Goal: Check status: Check status

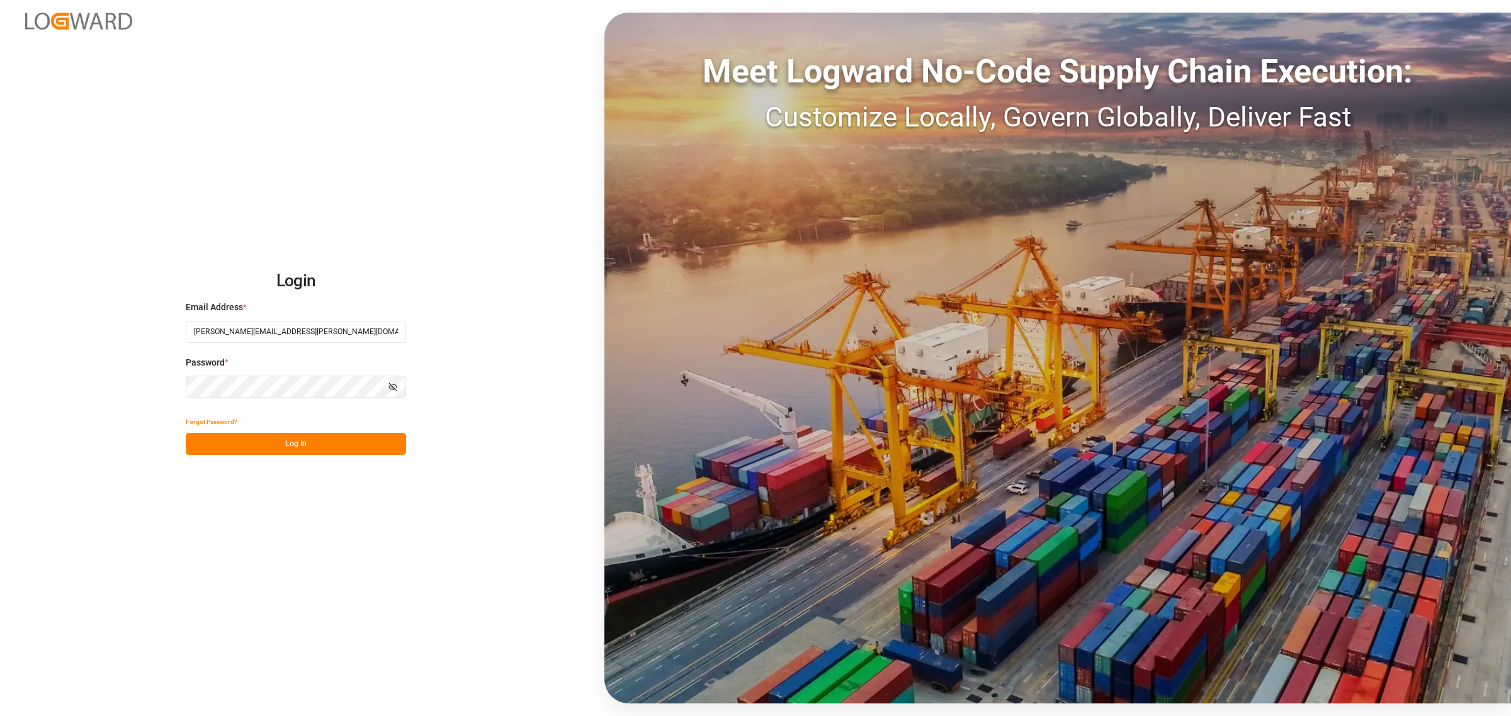
click at [354, 448] on button "Log In" at bounding box center [296, 444] width 220 height 22
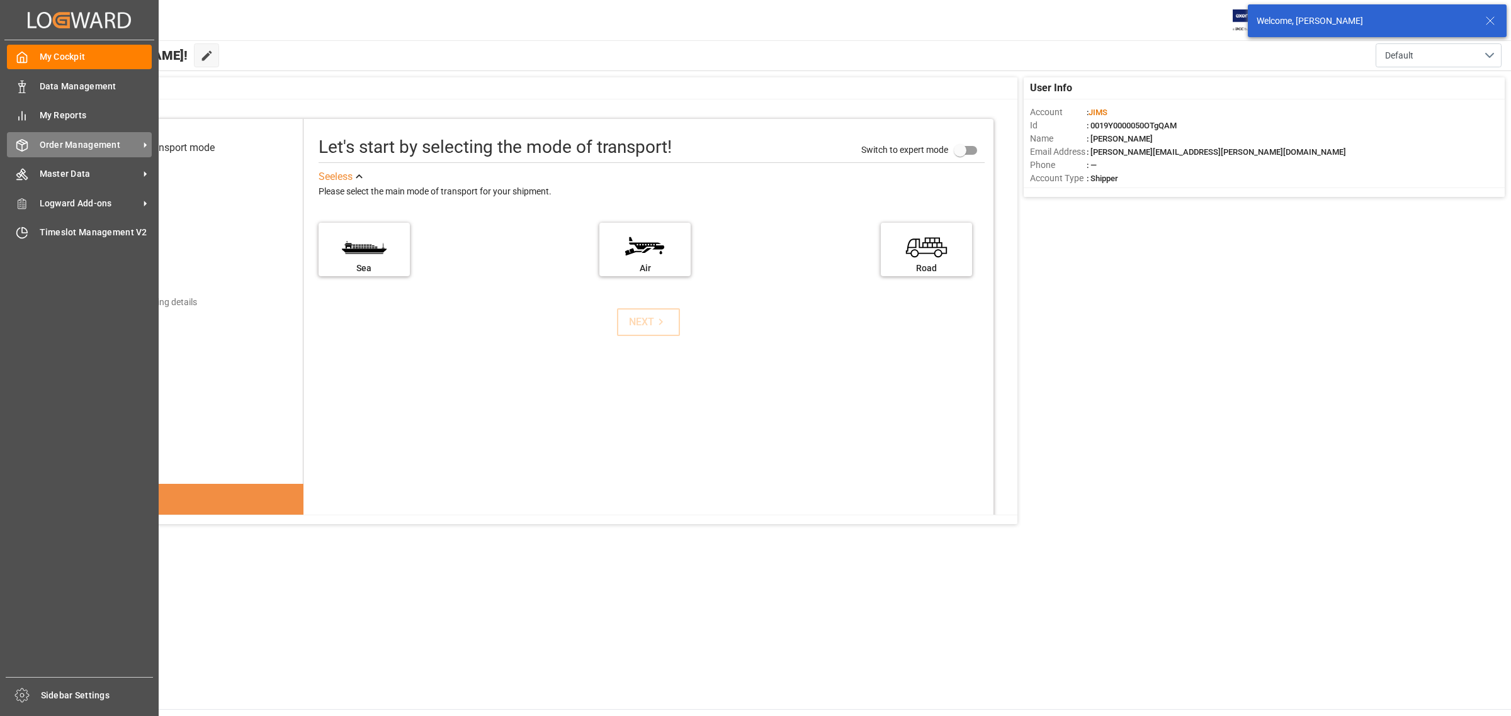
click at [17, 140] on icon at bounding box center [22, 145] width 13 height 13
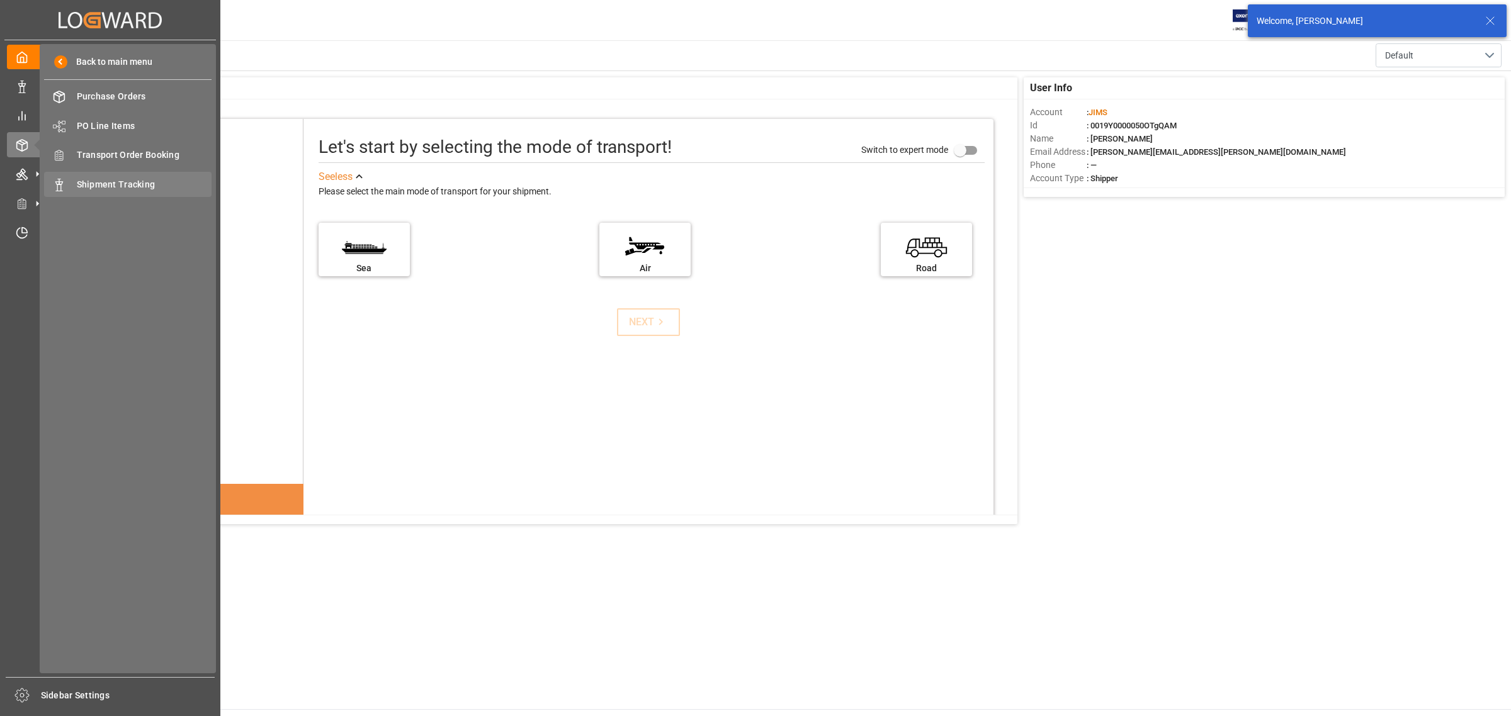
click at [98, 174] on div "Shipment Tracking Shipment Tracking" at bounding box center [127, 184] width 167 height 25
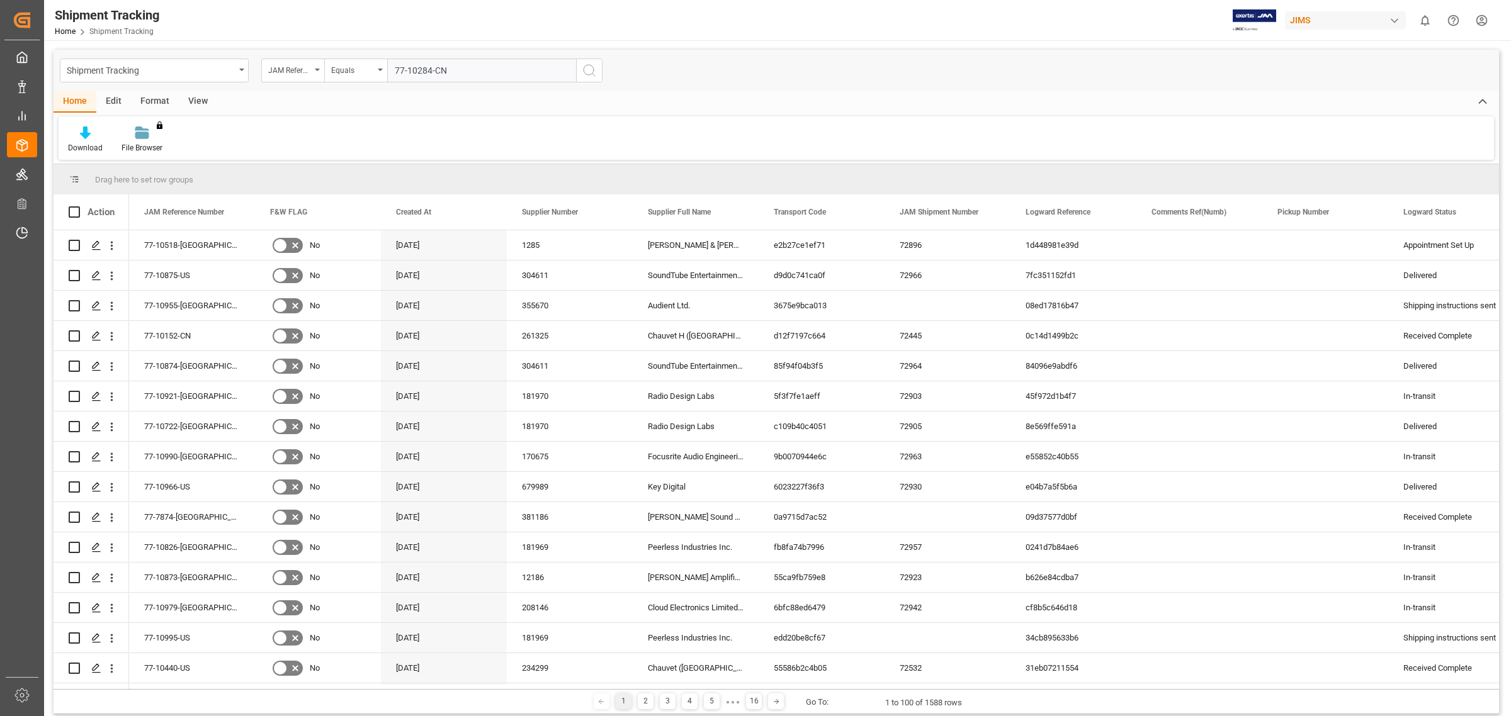
type input "77-10284-CN"
click at [593, 72] on icon "search button" at bounding box center [589, 70] width 15 height 15
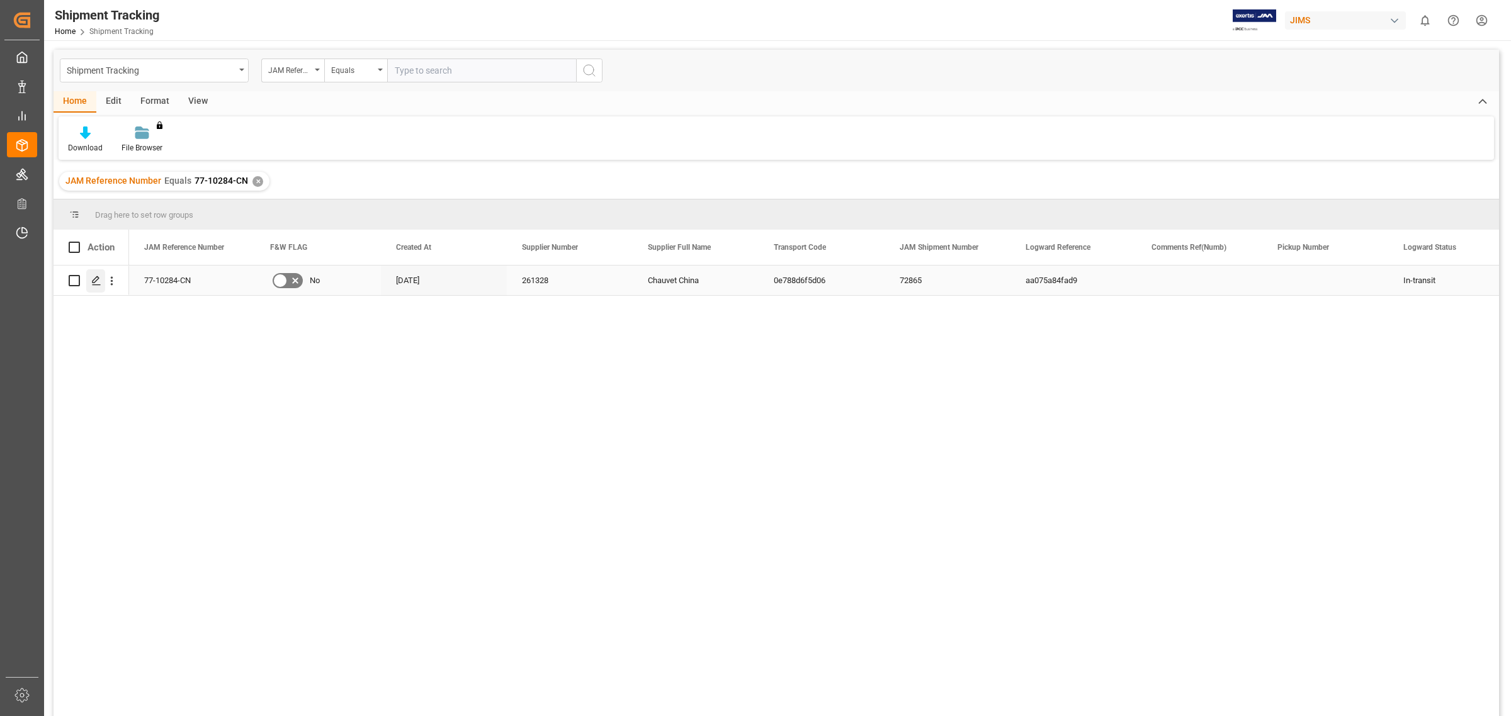
click at [91, 281] on icon "Press SPACE to select this row." at bounding box center [96, 281] width 10 height 10
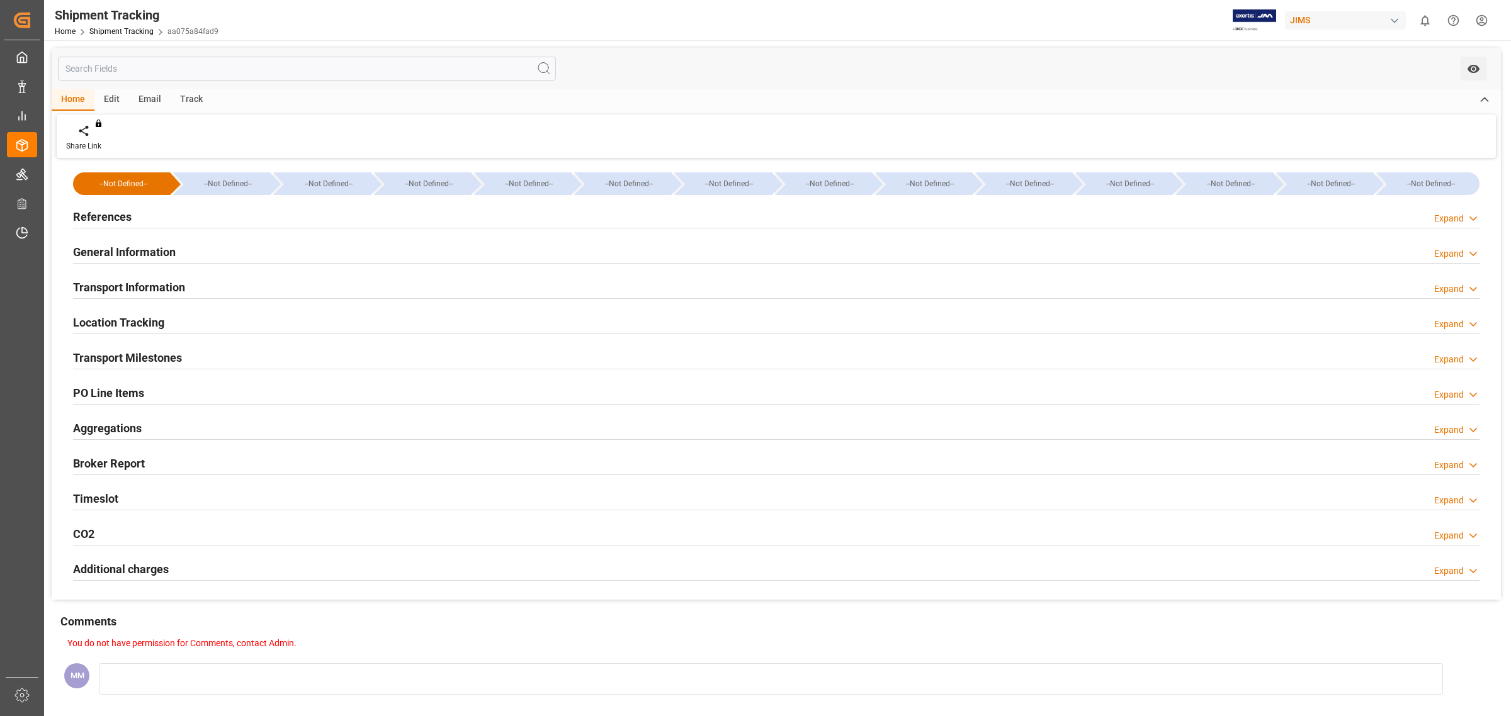
type input "[DATE] 00:00"
type input "[DATE]"
type input "[DATE] 00:00"
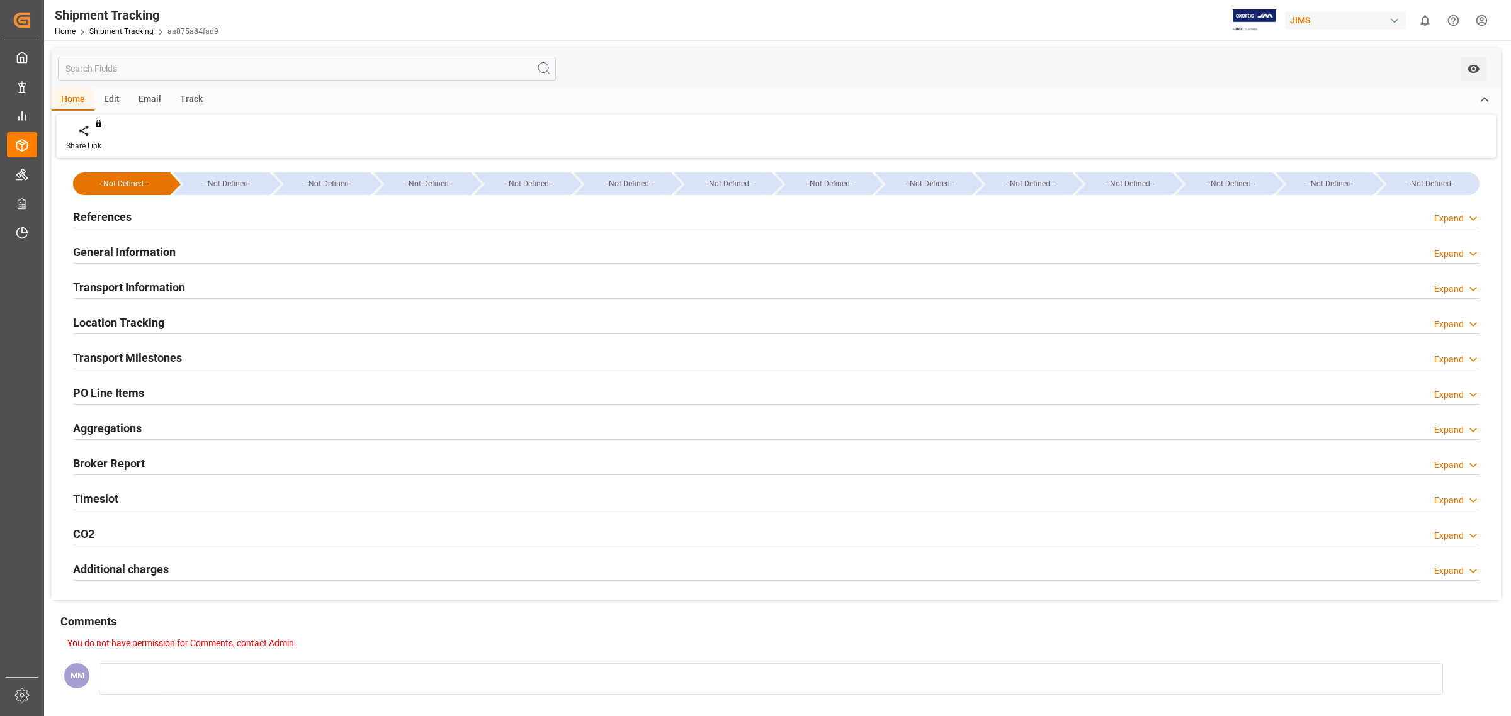
type input "[DATE]"
type input "[DATE] 00:00"
click at [167, 348] on div "Transport Milestones" at bounding box center [127, 357] width 109 height 24
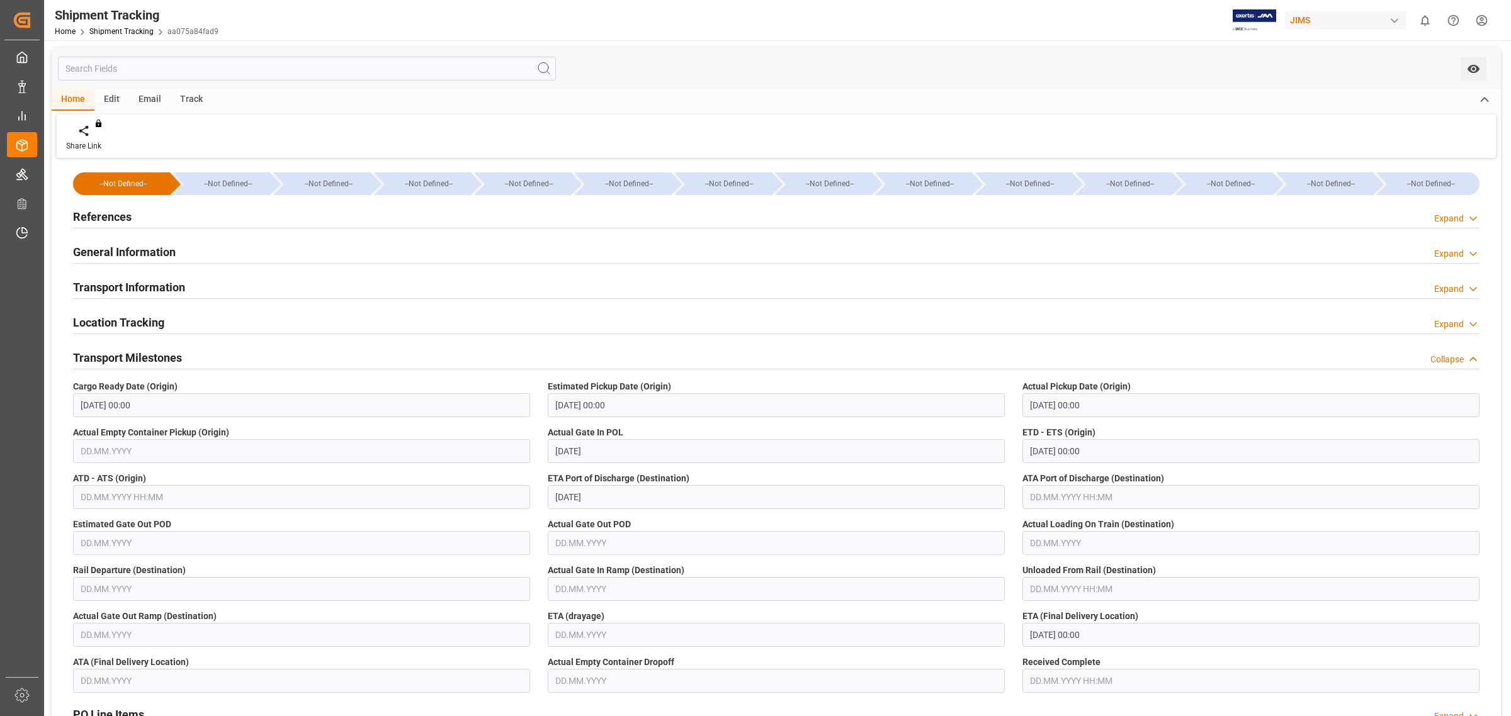
click at [186, 250] on div "General Information Expand" at bounding box center [776, 251] width 1406 height 24
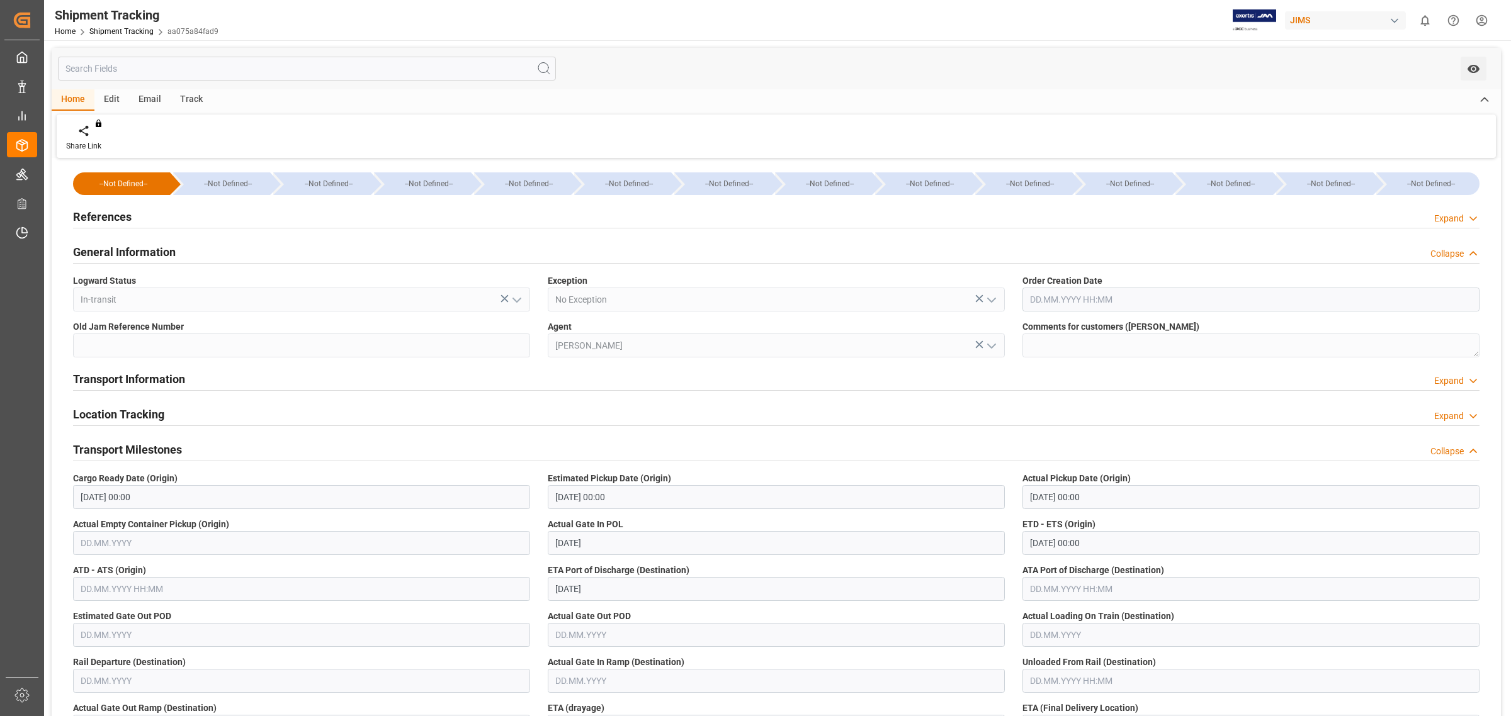
click at [136, 222] on div "References Expand" at bounding box center [776, 216] width 1406 height 24
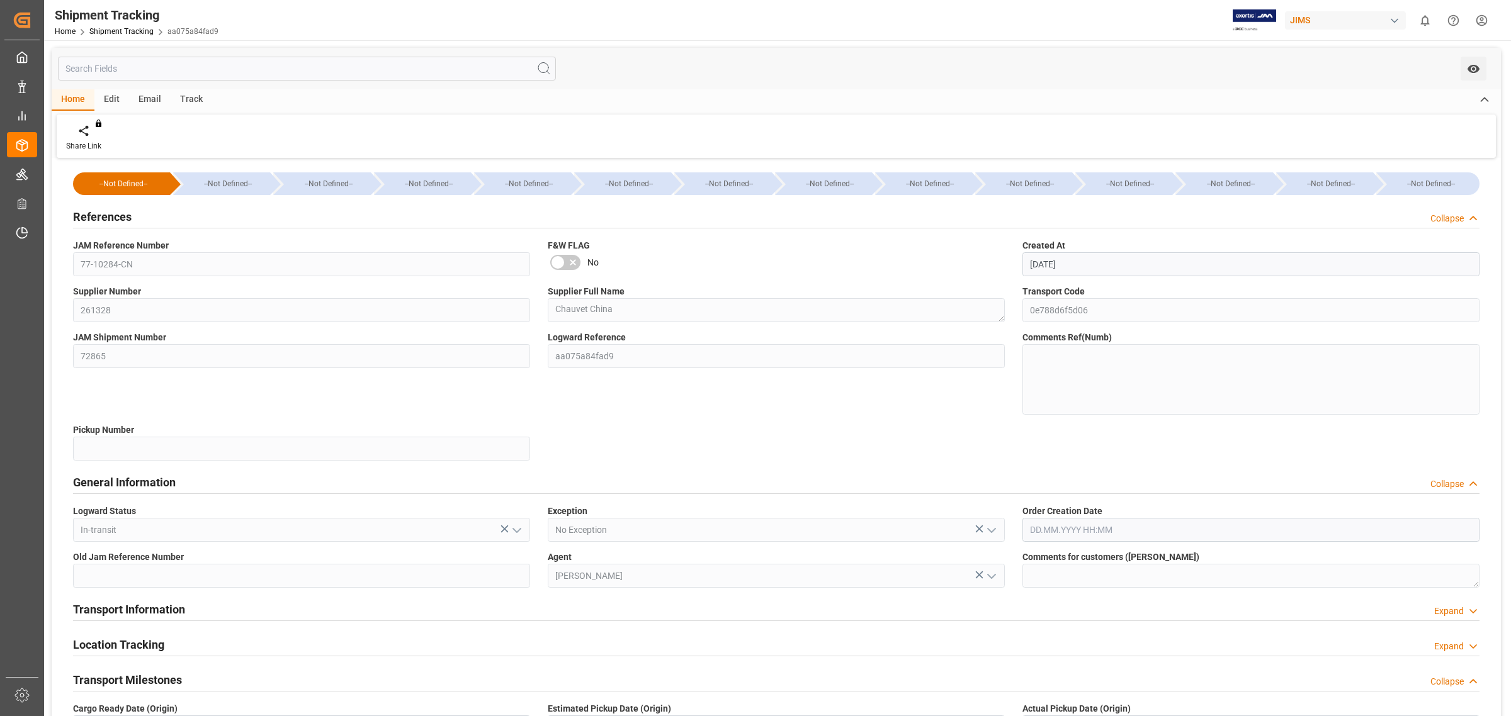
click at [111, 220] on h2 "References" at bounding box center [102, 216] width 59 height 17
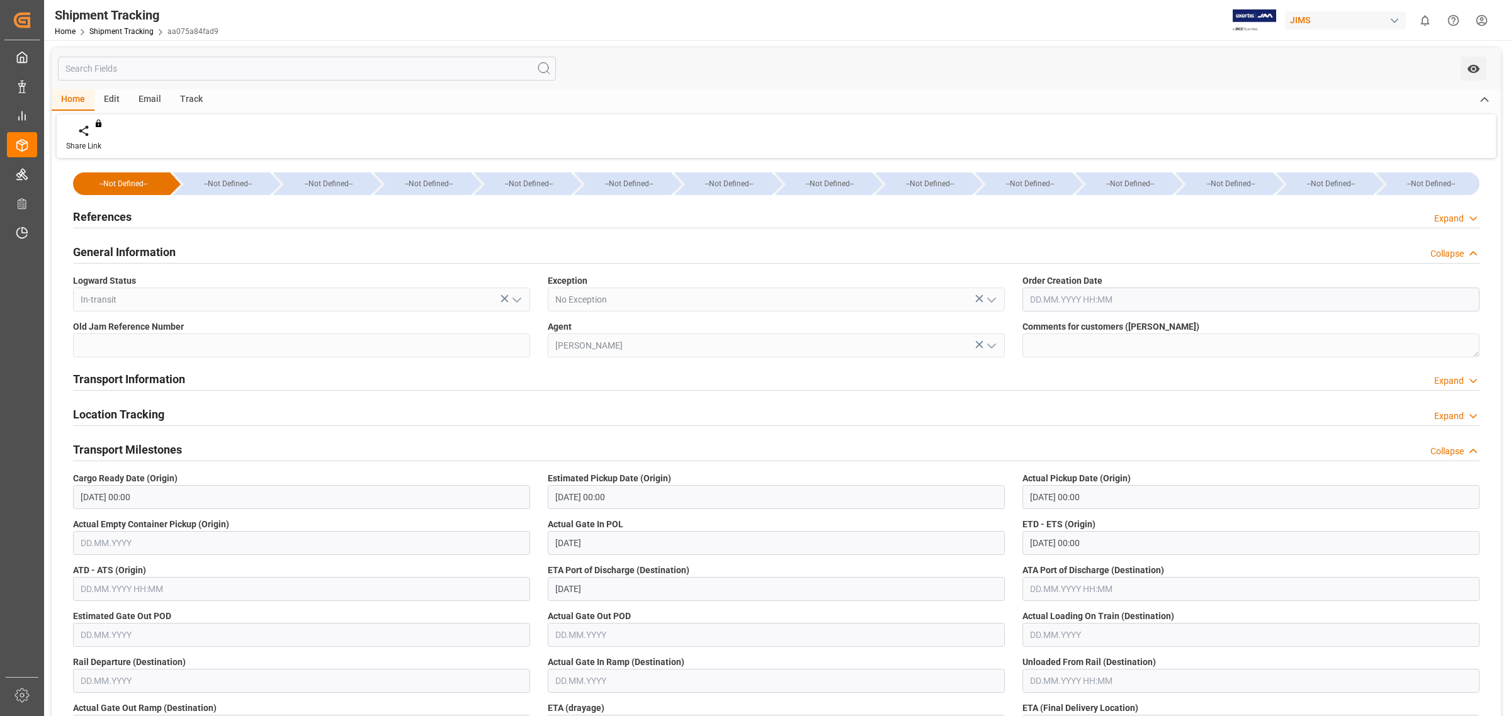
click at [130, 249] on h2 "General Information" at bounding box center [124, 252] width 103 height 17
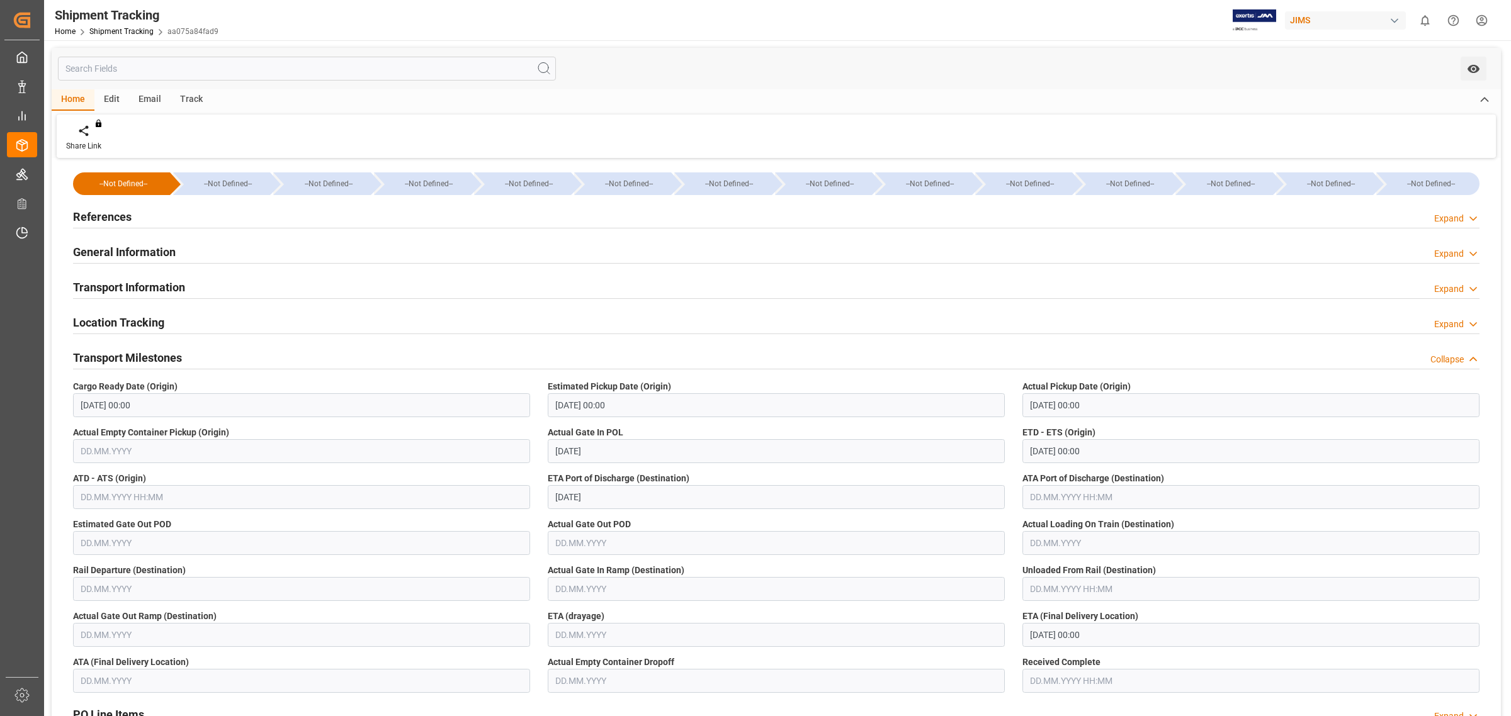
click at [144, 283] on h2 "Transport Information" at bounding box center [129, 287] width 112 height 17
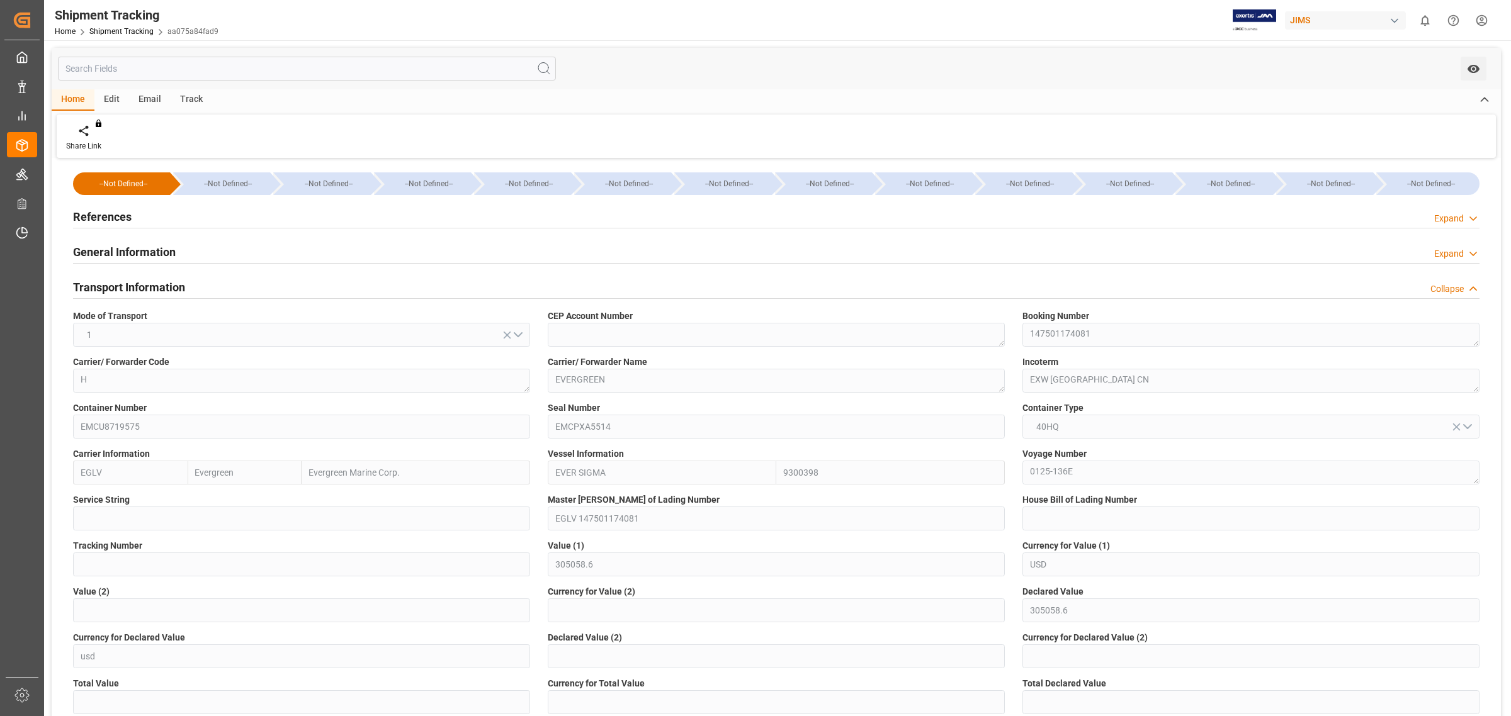
click at [1014, 338] on div "Booking Number 147501174081" at bounding box center [1251, 328] width 475 height 46
